Goal: Task Accomplishment & Management: Use online tool/utility

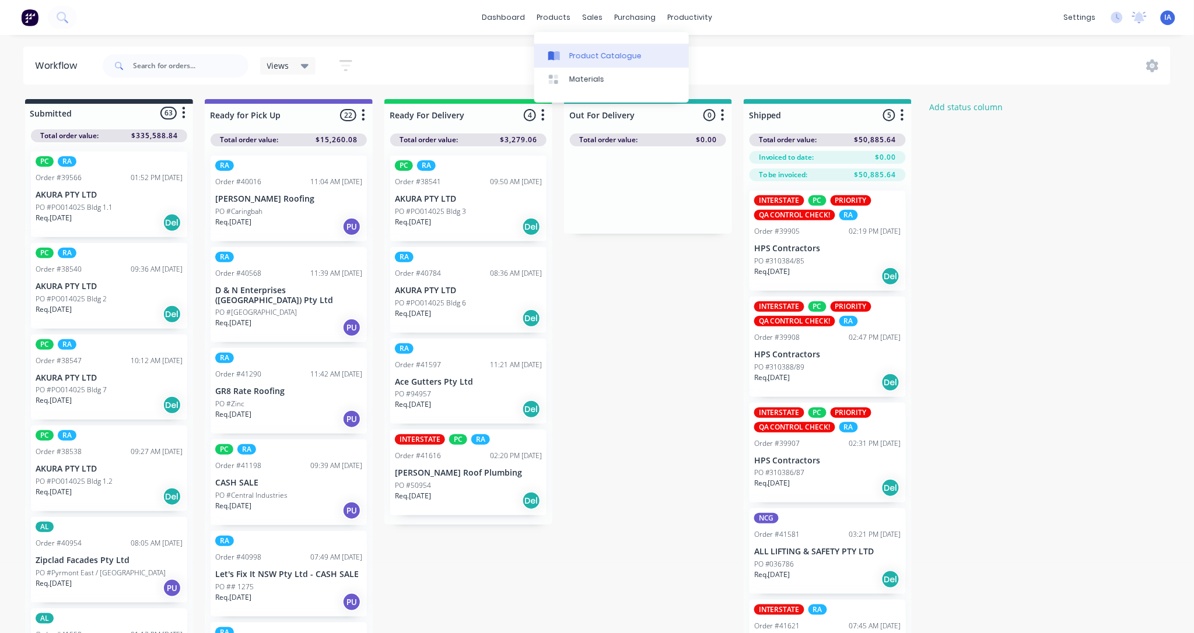
click at [596, 53] on div "Product Catalogue" at bounding box center [605, 56] width 72 height 10
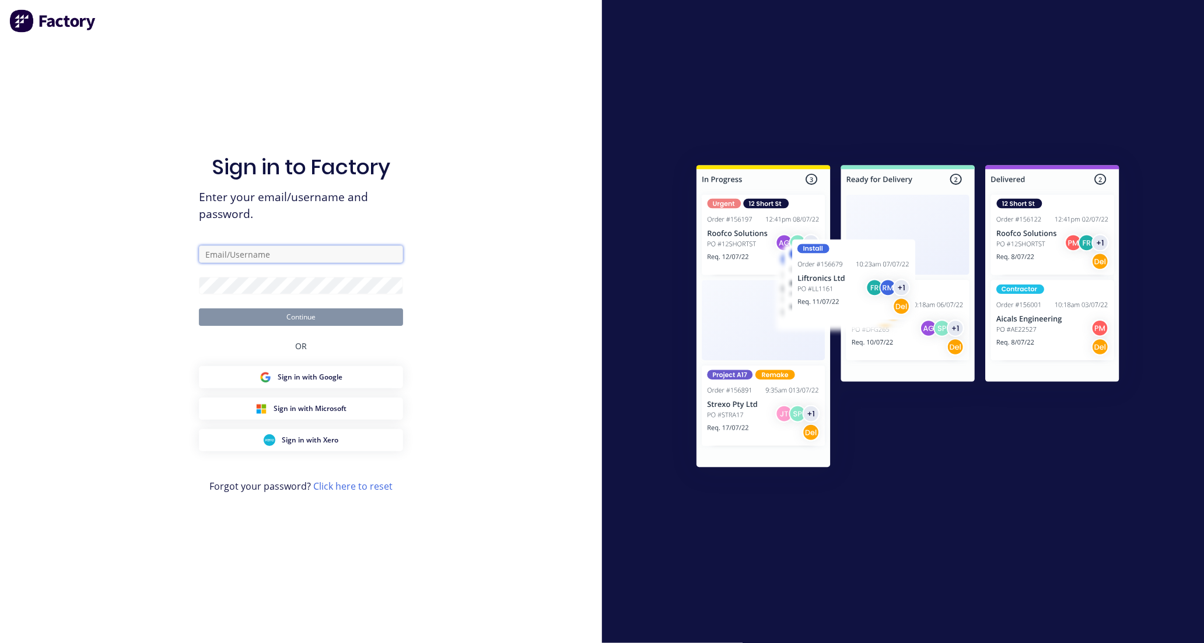
type input "[EMAIL_ADDRESS][DOMAIN_NAME]"
click at [280, 320] on button "Continue" at bounding box center [301, 316] width 204 height 17
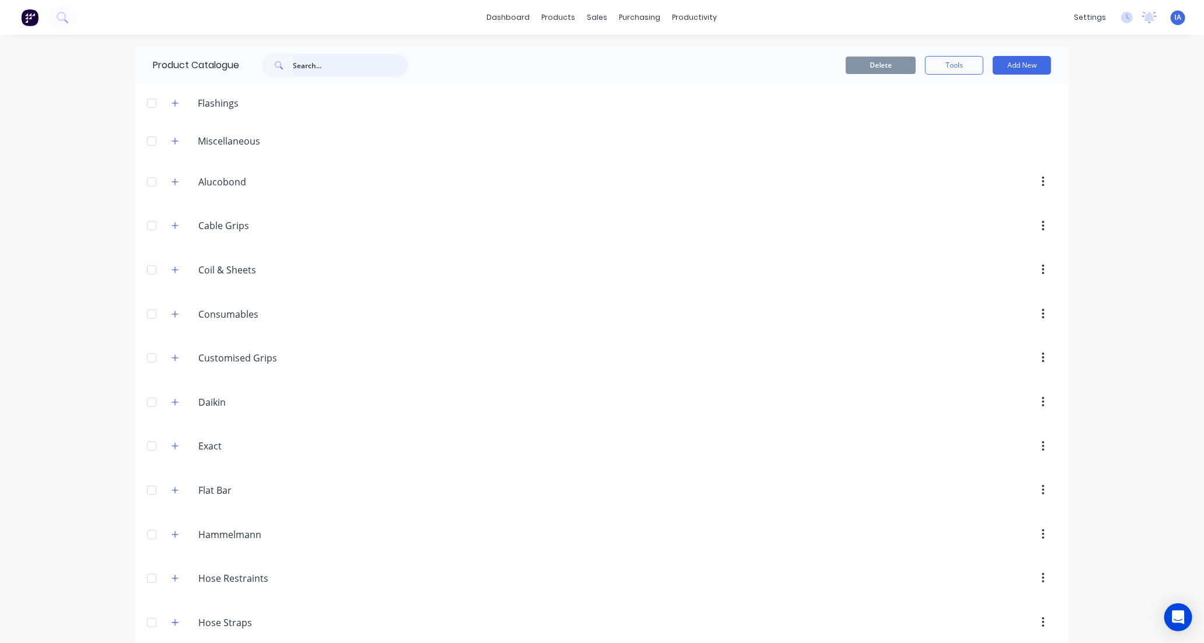
click at [313, 66] on input "text" at bounding box center [350, 65] width 115 height 23
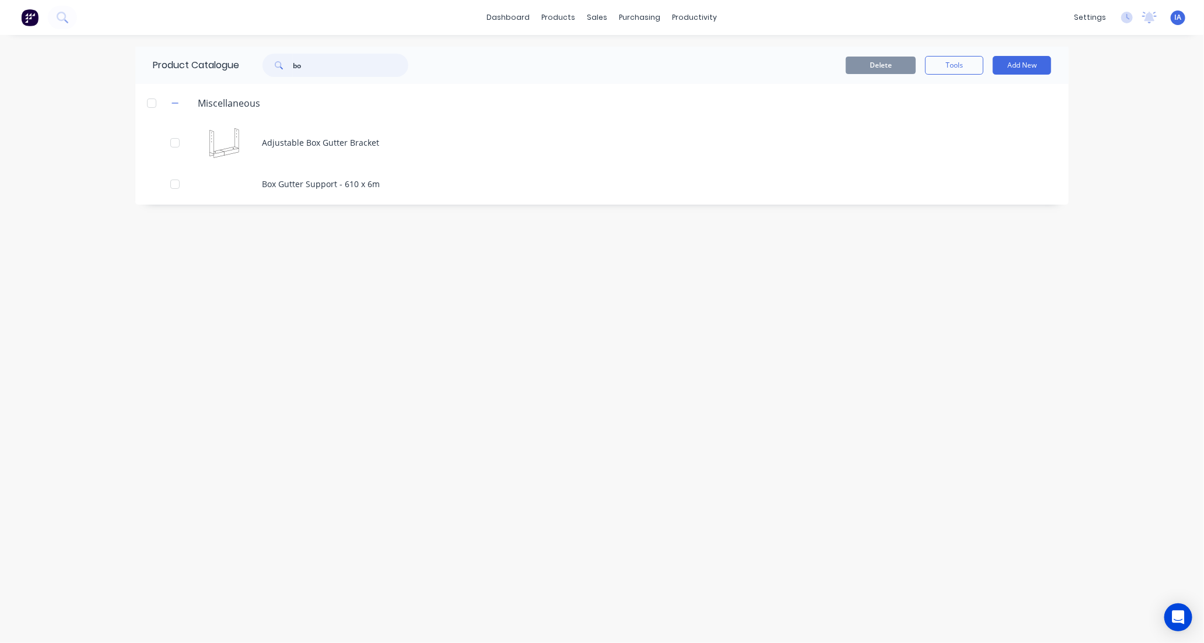
type input "b"
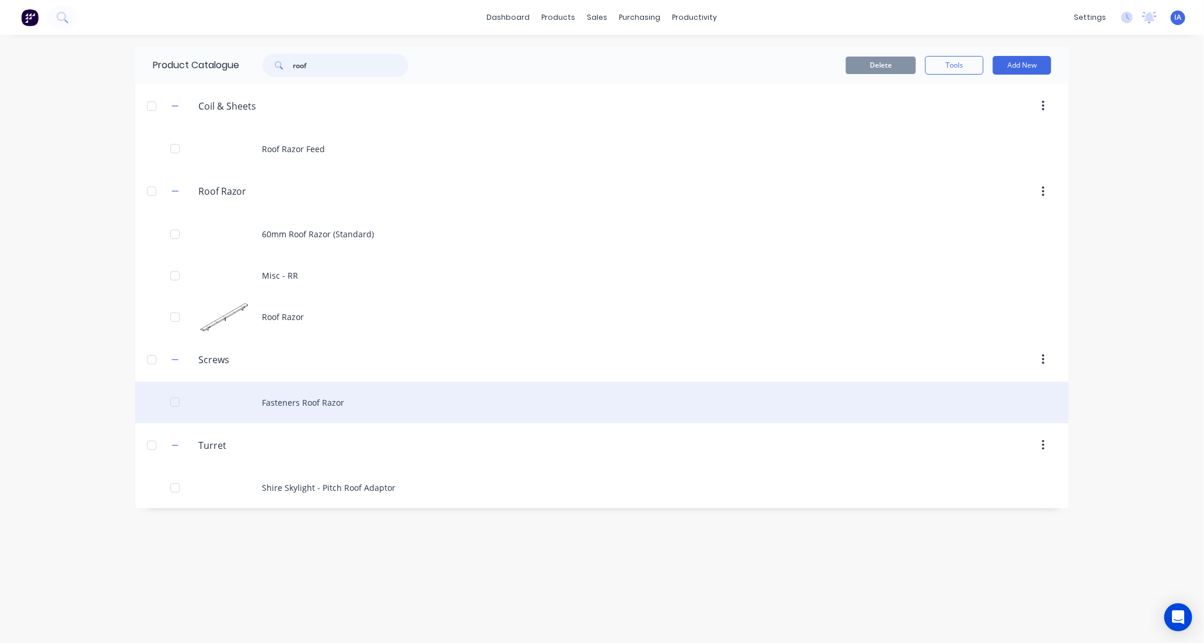
type input "roof"
click at [482, 387] on div "Fasteners Roof Razor" at bounding box center [601, 402] width 933 height 41
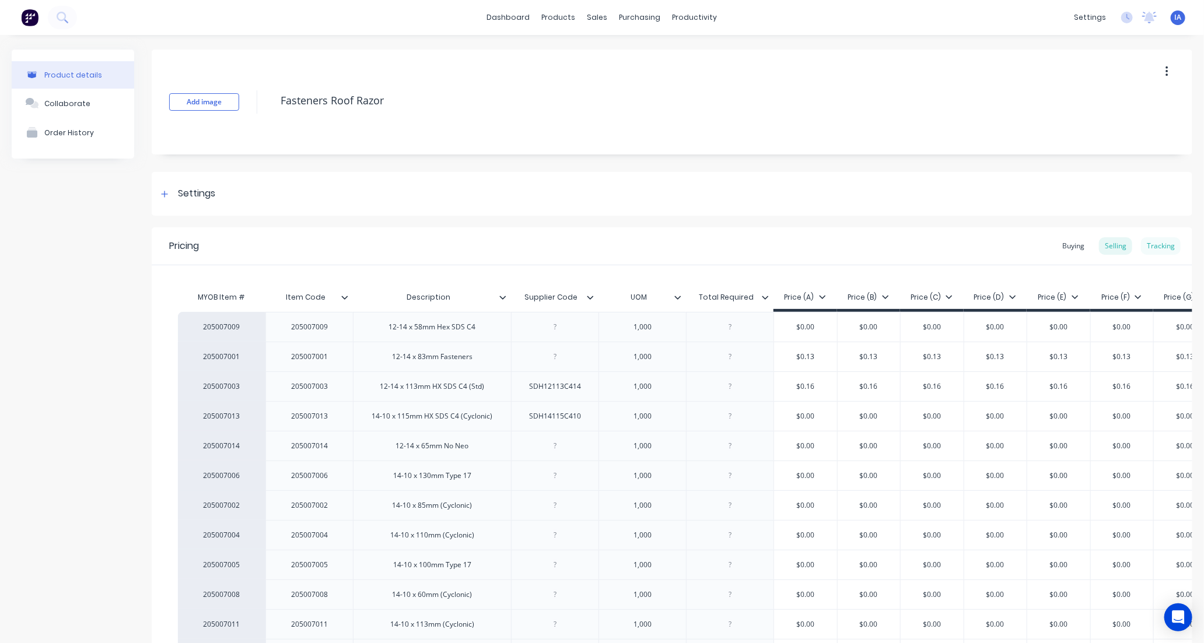
click at [1153, 244] on div "Tracking" at bounding box center [1161, 245] width 40 height 17
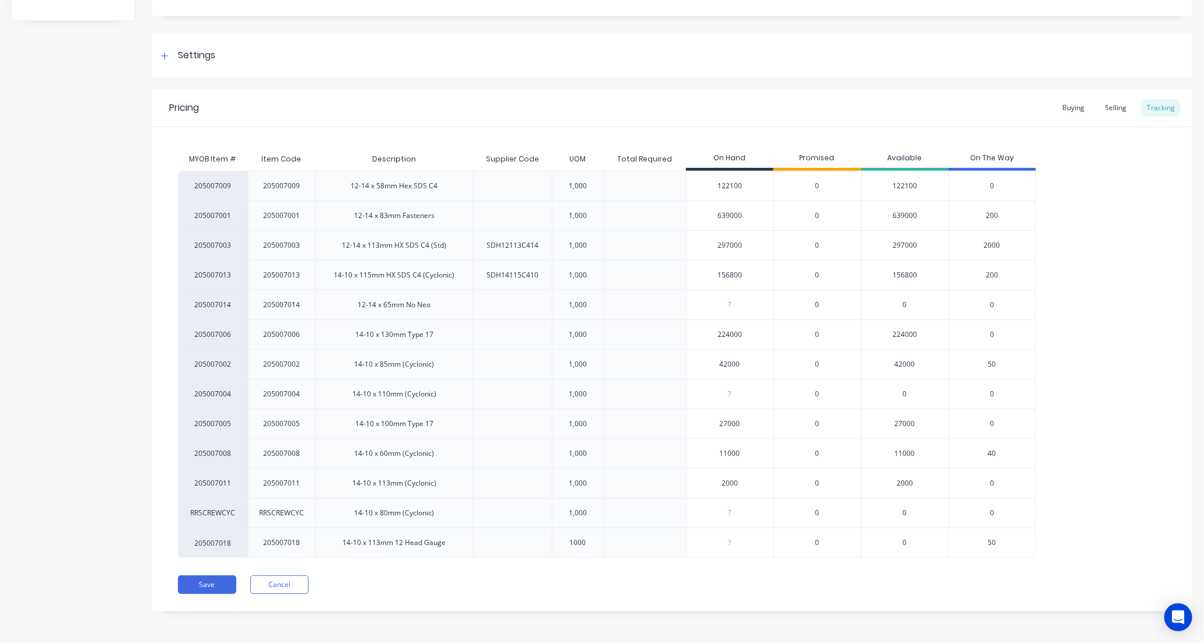
scroll to position [139, 0]
click at [205, 592] on button "Save" at bounding box center [207, 584] width 58 height 19
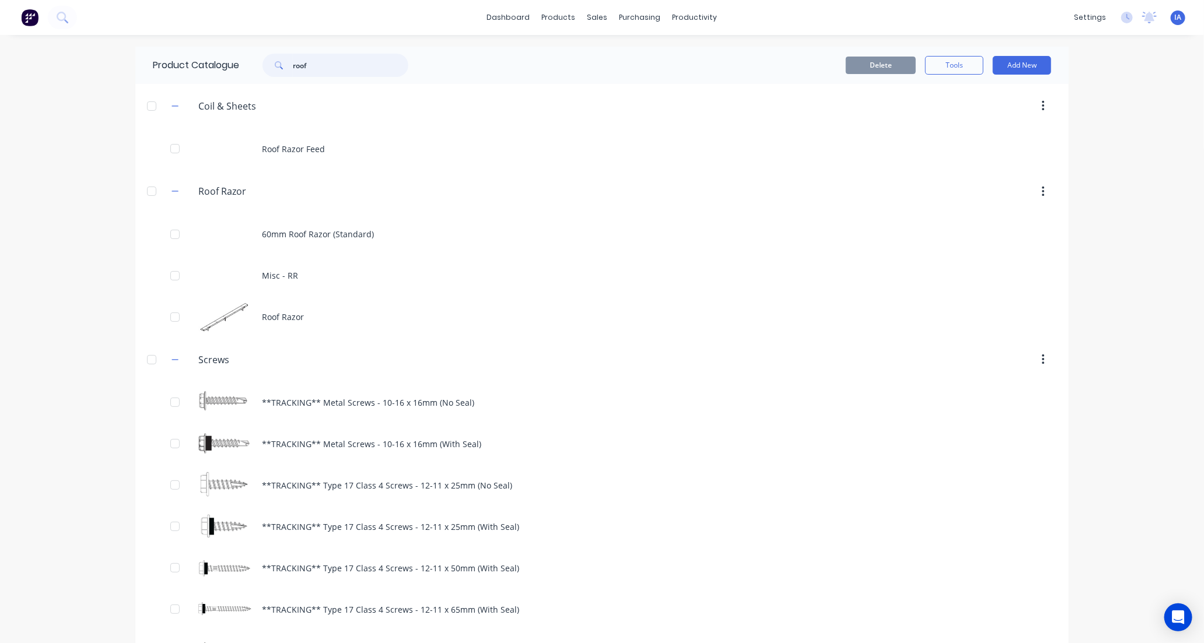
click at [319, 69] on input "roof" at bounding box center [350, 65] width 115 height 23
type input "r"
